Goal: Transaction & Acquisition: Purchase product/service

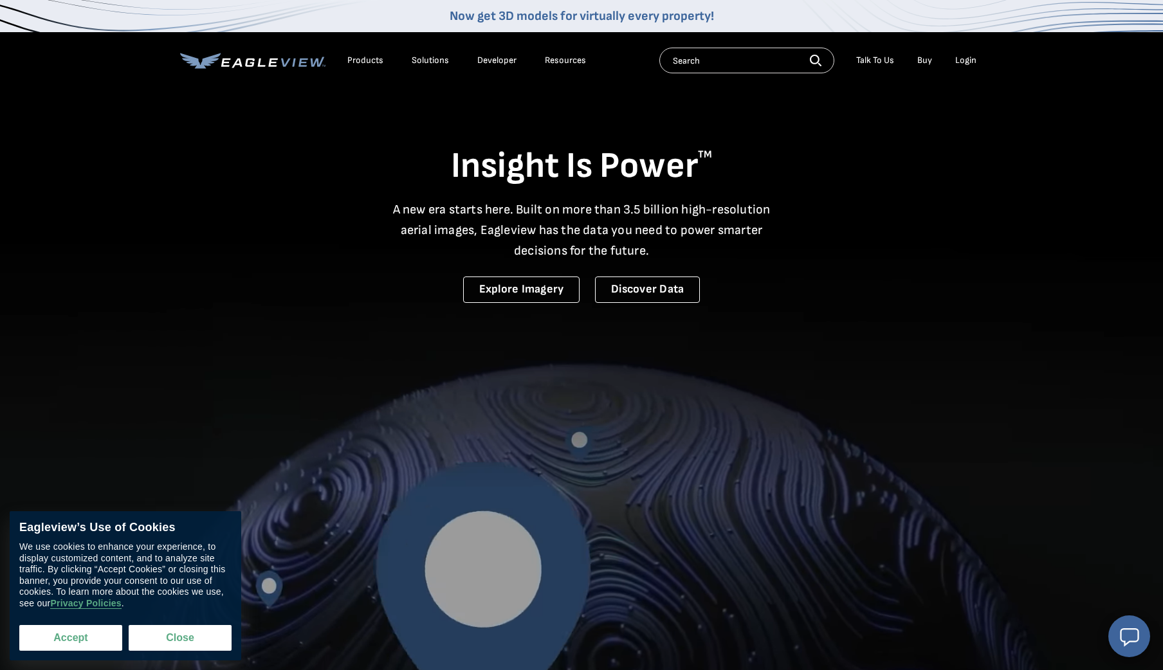
click at [87, 638] on button "Accept" at bounding box center [70, 638] width 103 height 26
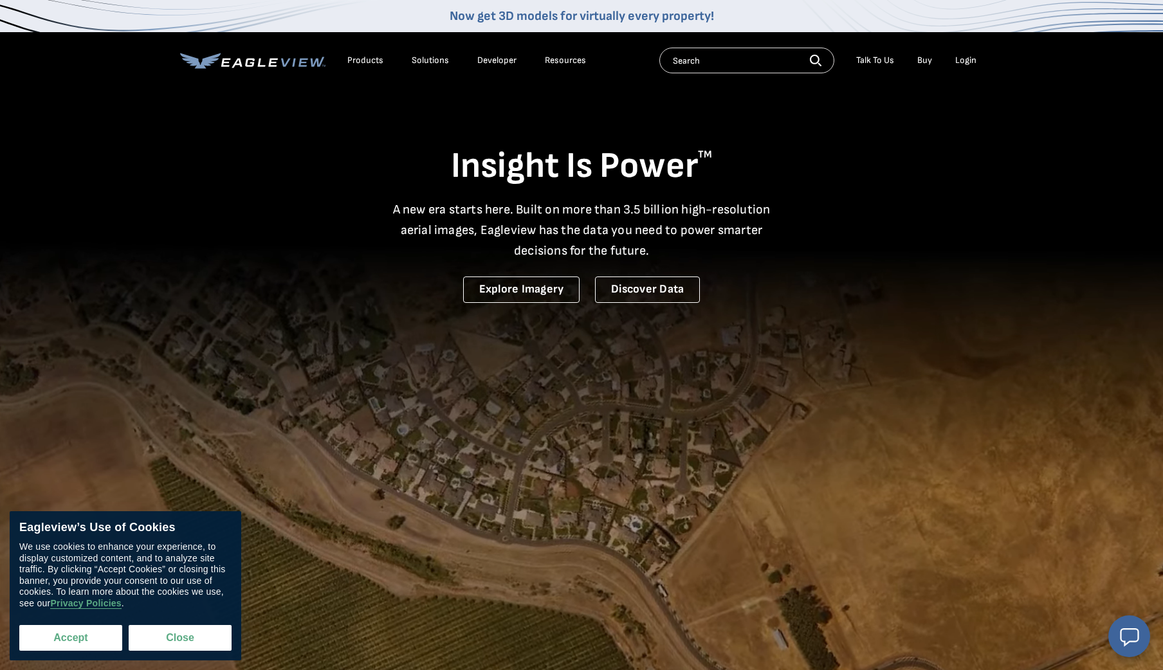
checkbox input "true"
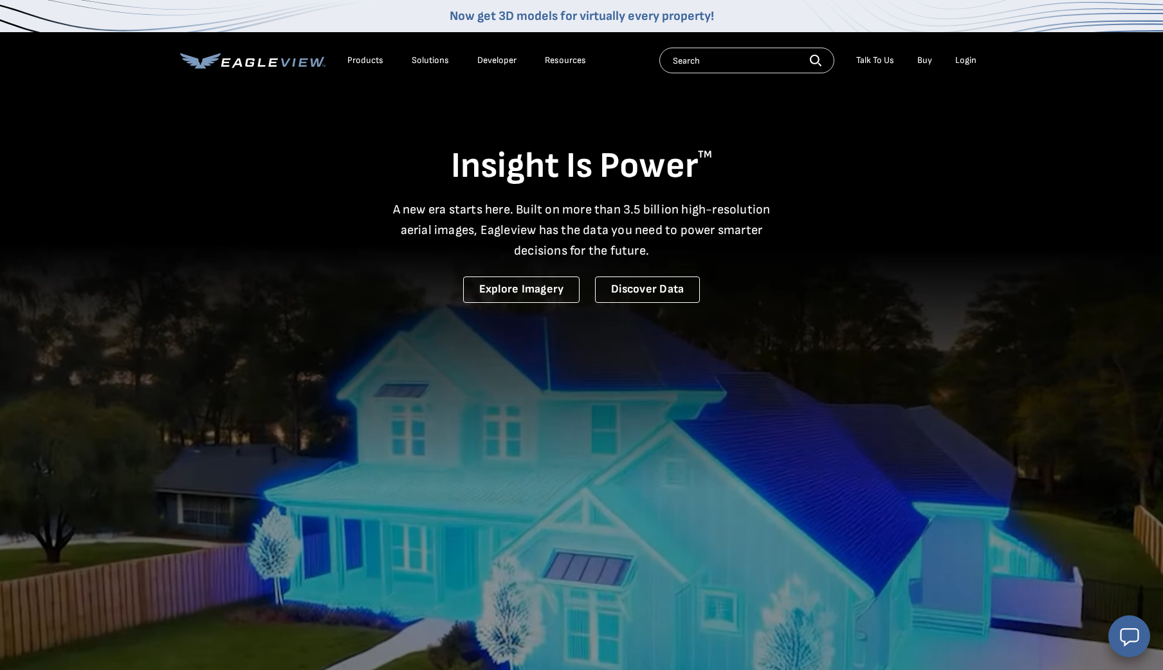
click at [970, 64] on div "Login" at bounding box center [965, 61] width 21 height 12
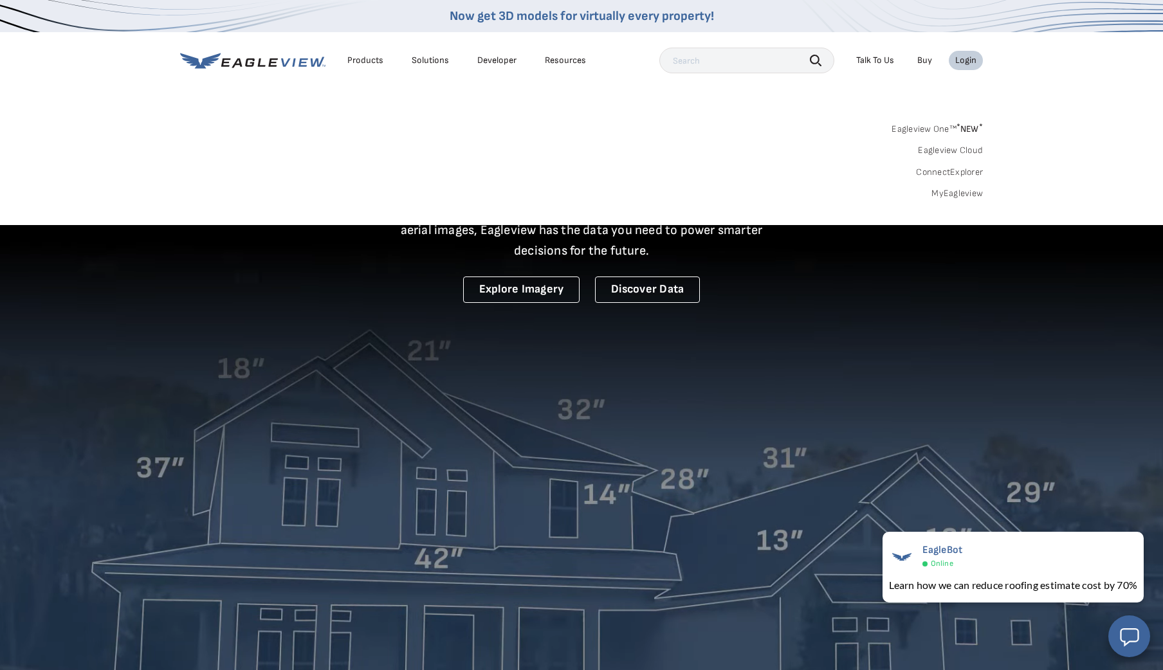
click at [969, 61] on div "Login" at bounding box center [965, 61] width 21 height 12
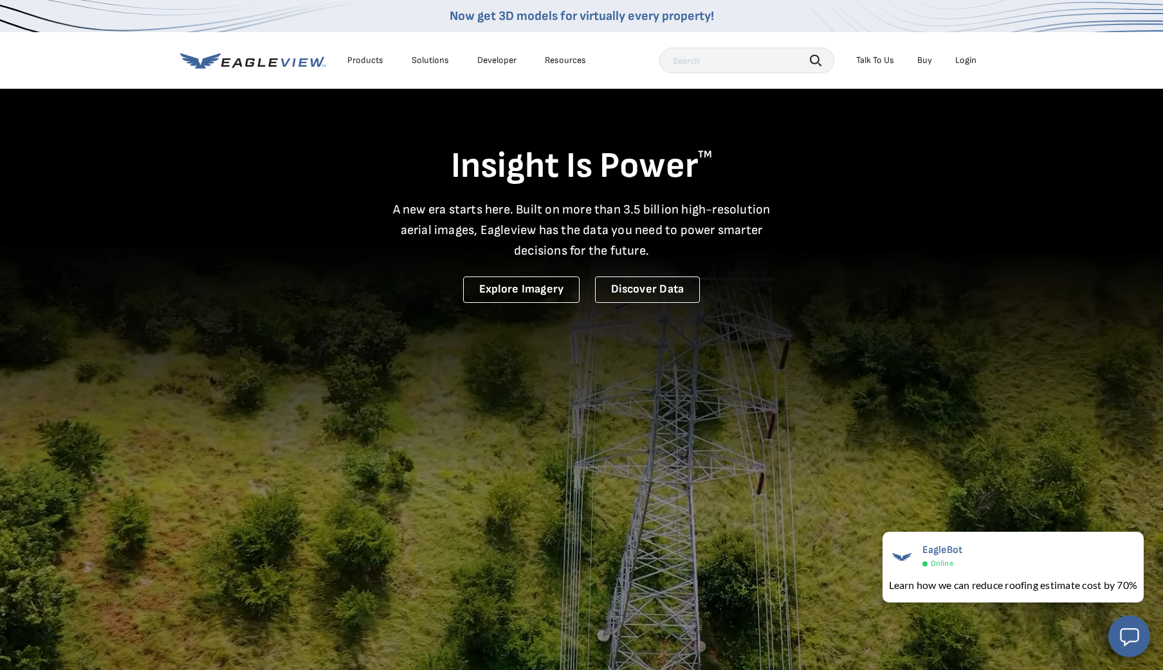
click at [969, 61] on div "Login" at bounding box center [965, 61] width 21 height 12
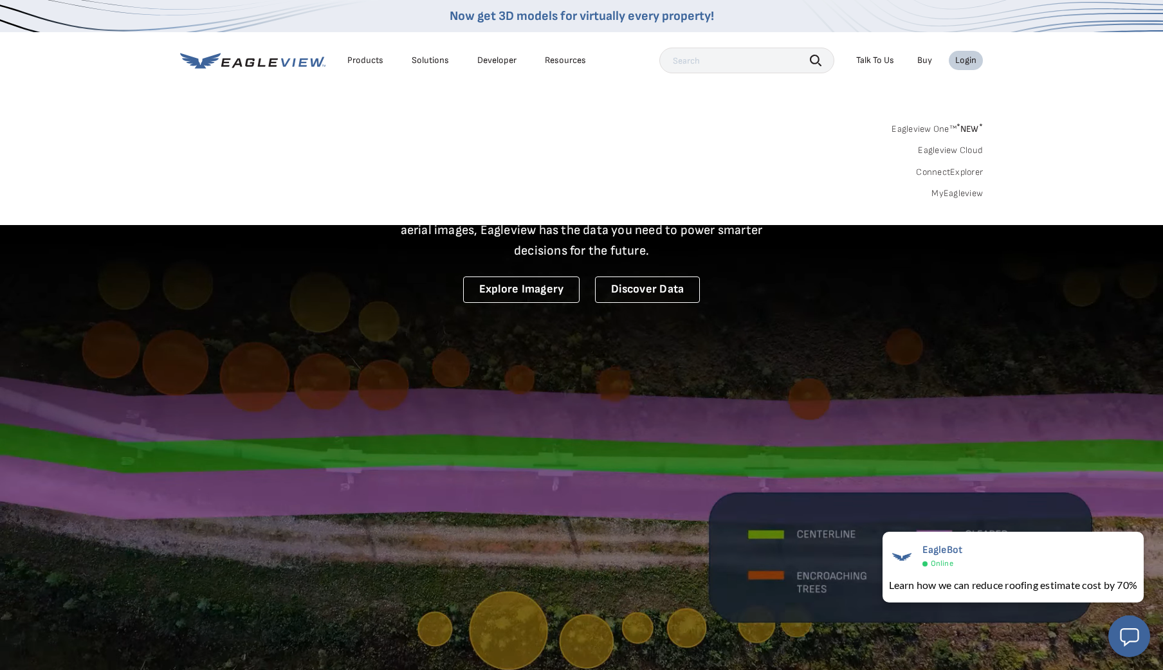
click at [966, 193] on link "MyEagleview" at bounding box center [957, 194] width 51 height 12
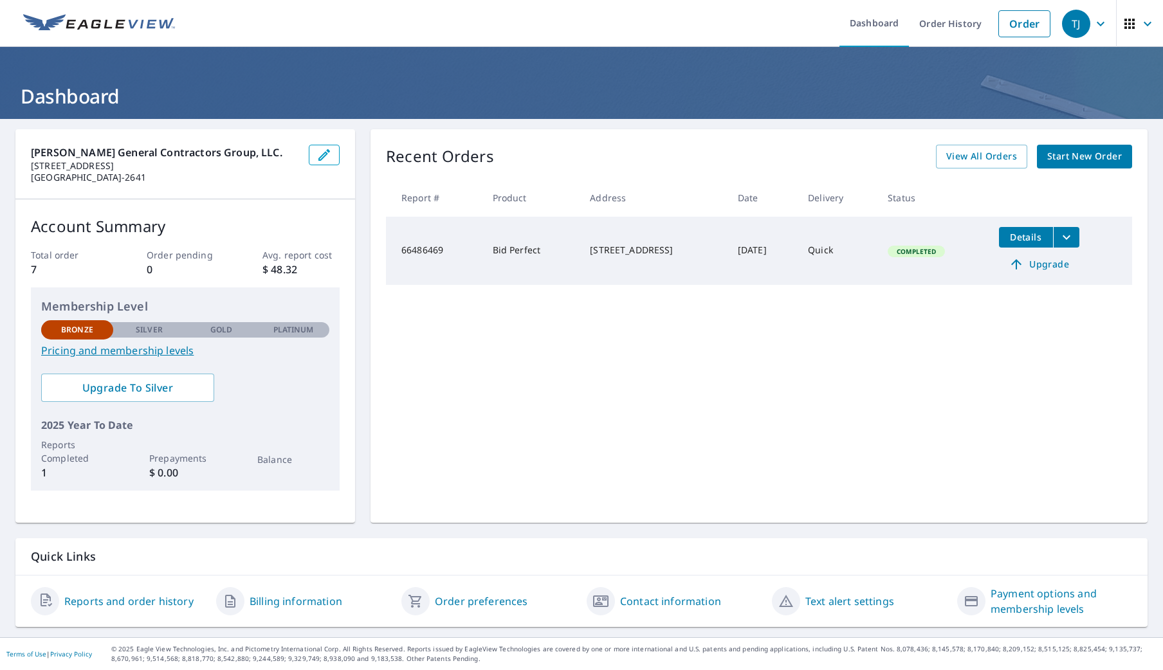
click at [1080, 157] on span "Start New Order" at bounding box center [1084, 157] width 75 height 16
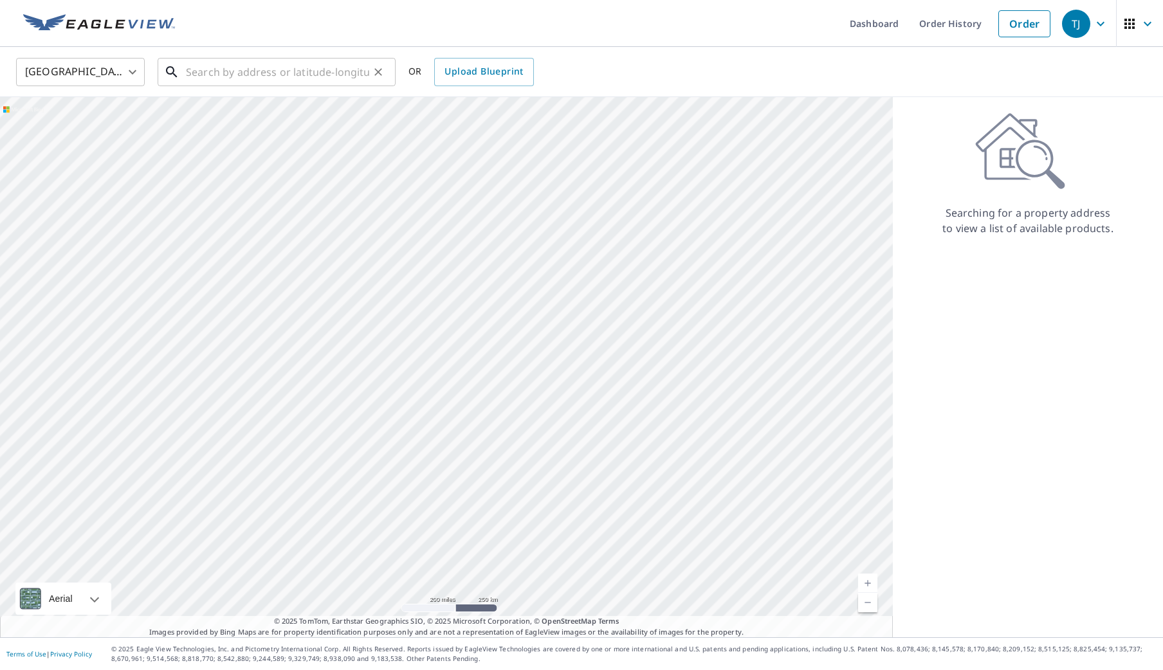
click at [217, 69] on input "text" at bounding box center [277, 72] width 183 height 36
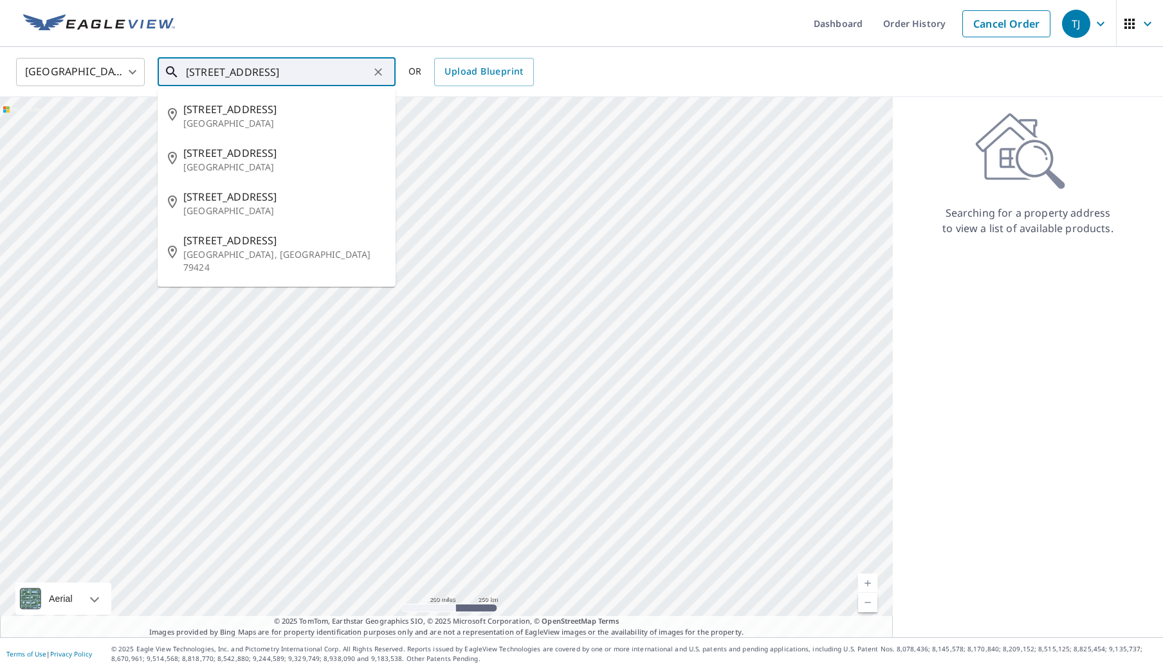
type input "[STREET_ADDRESS]"
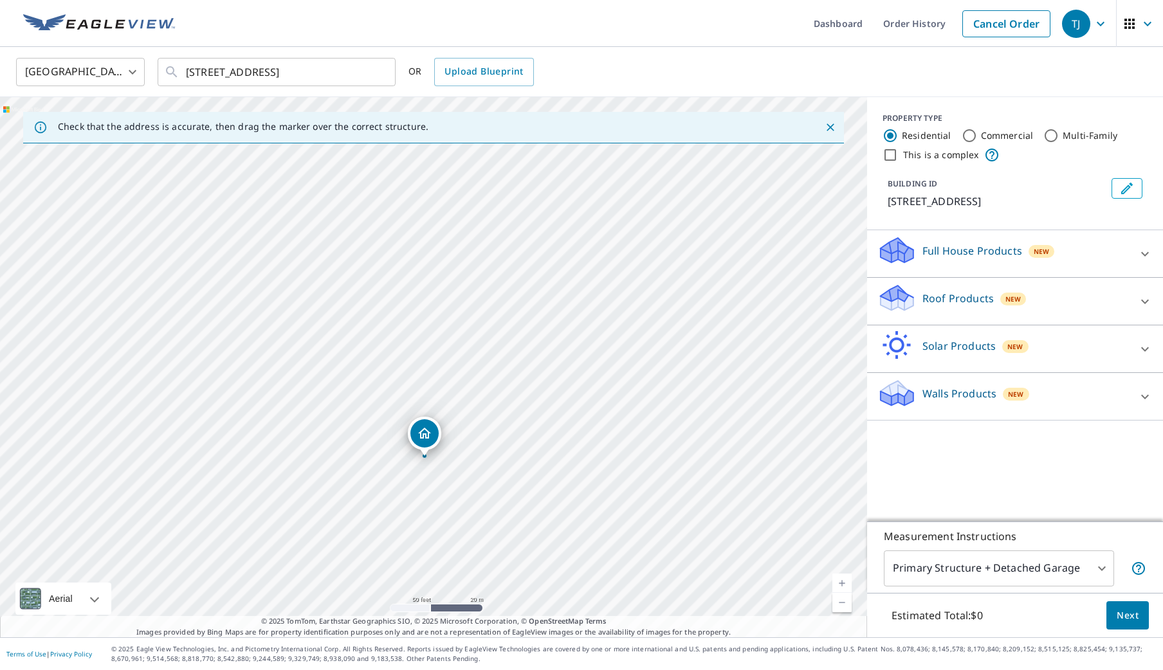
drag, startPoint x: 483, startPoint y: 343, endPoint x: 555, endPoint y: 517, distance: 188.7
click at [555, 517] on div "[STREET_ADDRESS]" at bounding box center [433, 367] width 867 height 540
